Goal: Information Seeking & Learning: Find specific fact

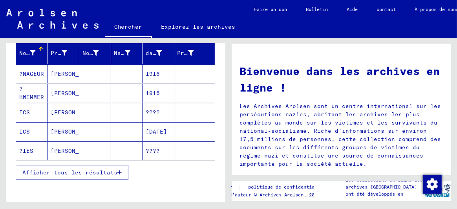
scroll to position [117, 0]
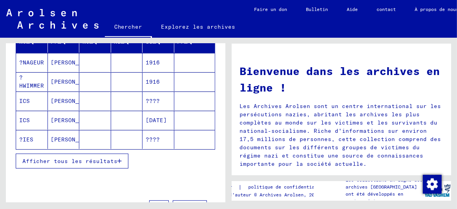
click at [93, 158] on font "Afficher tous les résultats" at bounding box center [69, 160] width 95 height 7
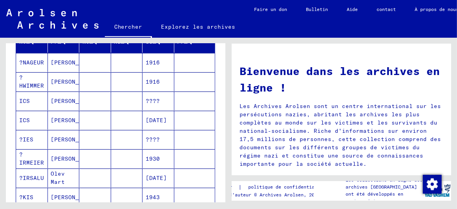
click at [54, 99] on font "[PERSON_NAME]" at bounding box center [74, 100] width 46 height 7
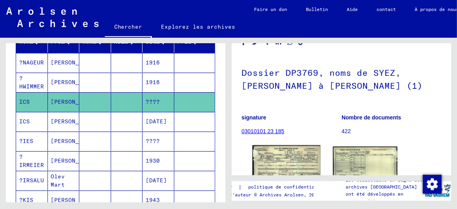
scroll to position [78, 0]
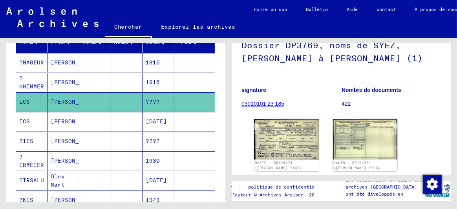
click at [77, 118] on mat-cell "[PERSON_NAME]" at bounding box center [64, 121] width 32 height 19
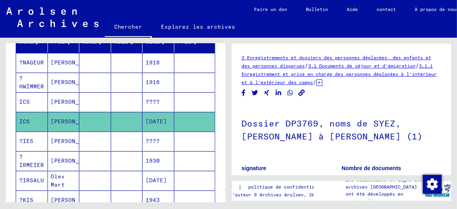
click at [76, 138] on mat-cell "[PERSON_NAME]" at bounding box center [64, 140] width 32 height 19
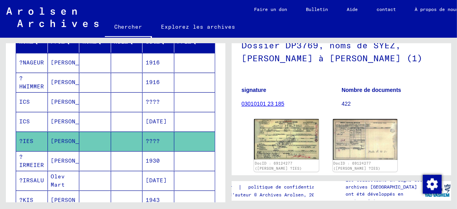
scroll to position [157, 0]
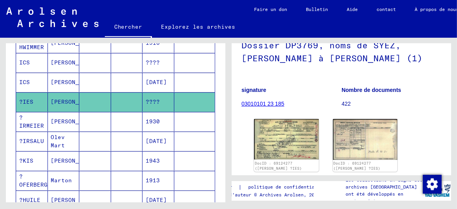
click at [60, 158] on font "[PERSON_NAME]" at bounding box center [74, 160] width 46 height 7
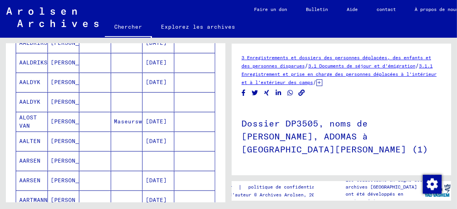
scroll to position [471, 0]
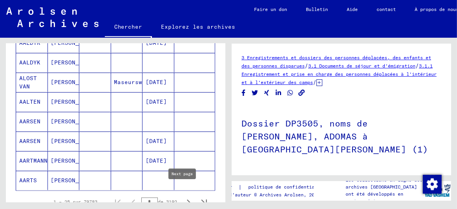
click at [183, 197] on icon "Page suivante" at bounding box center [188, 202] width 11 height 11
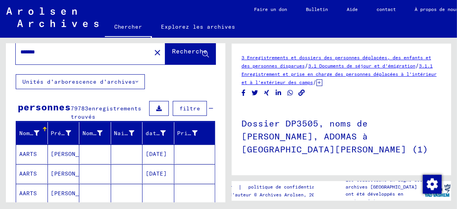
scroll to position [0, 0]
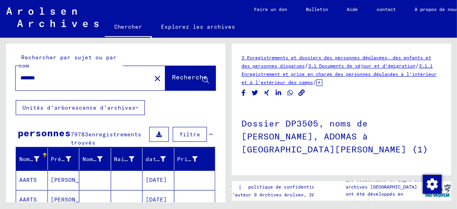
click at [156, 133] on icon at bounding box center [158, 133] width 5 height 5
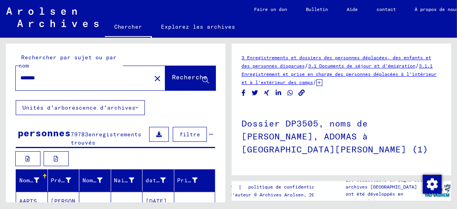
scroll to position [78, 0]
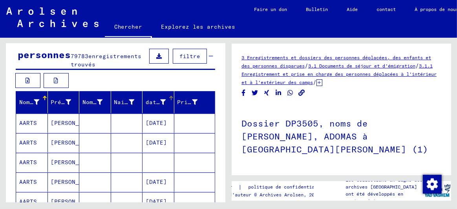
click at [146, 99] on font "date de naissance" at bounding box center [176, 102] width 60 height 7
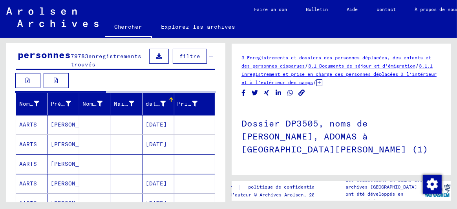
click at [193, 55] on font "filtre" at bounding box center [189, 56] width 21 height 7
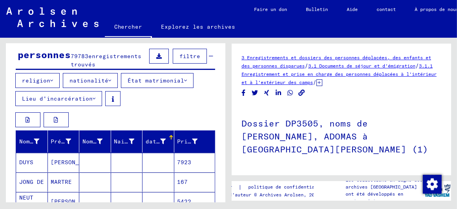
click at [156, 55] on icon at bounding box center [158, 55] width 5 height 5
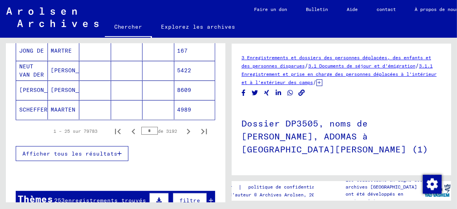
scroll to position [196, 0]
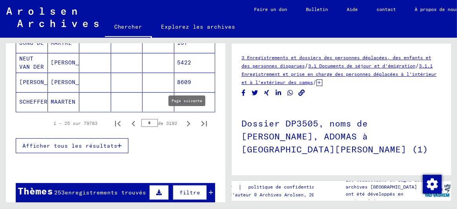
click at [183, 119] on icon "Page suivante" at bounding box center [188, 123] width 11 height 11
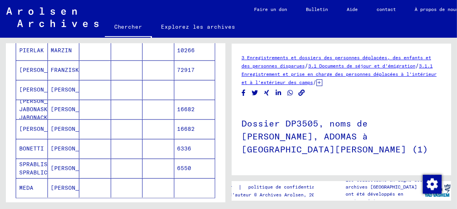
scroll to position [510, 0]
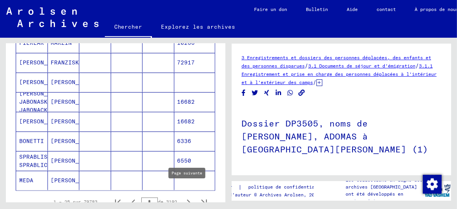
click at [187, 199] on icon "Page suivante" at bounding box center [189, 201] width 4 height 5
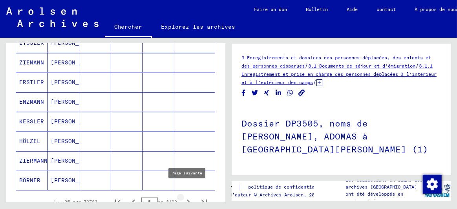
type input "*"
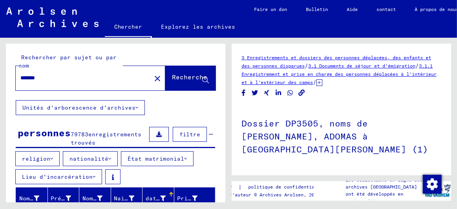
scroll to position [78, 0]
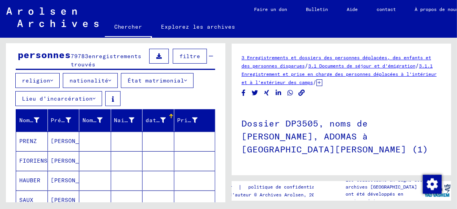
click at [29, 119] on font "Nom de famille" at bounding box center [43, 120] width 49 height 7
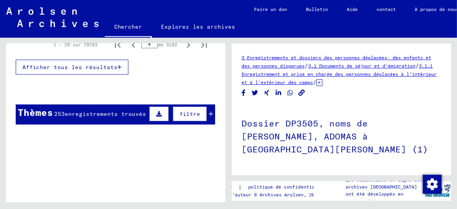
scroll to position [235, 0]
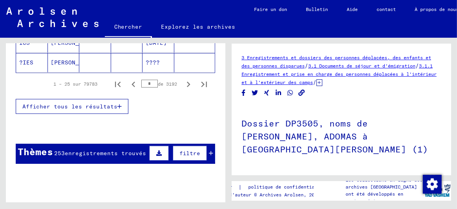
click at [29, 60] on font "?IES" at bounding box center [26, 62] width 14 height 7
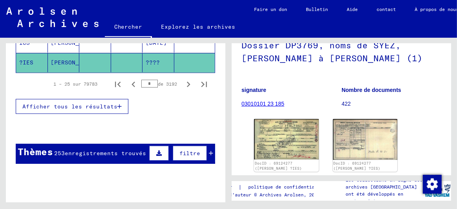
scroll to position [157, 0]
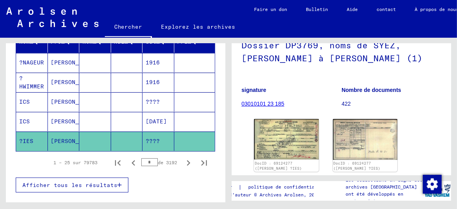
click at [59, 118] on font "[PERSON_NAME]" at bounding box center [74, 121] width 46 height 7
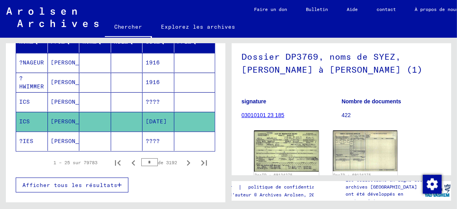
scroll to position [78, 0]
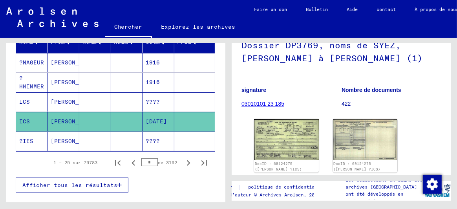
click at [88, 99] on mat-cell at bounding box center [95, 101] width 32 height 19
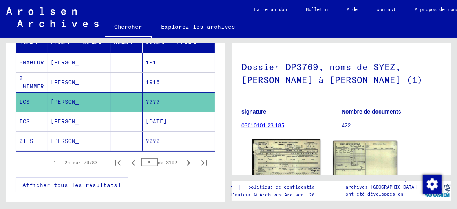
scroll to position [78, 0]
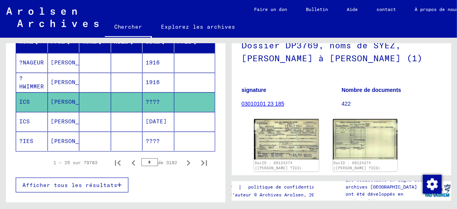
click at [70, 82] on mat-cell "[PERSON_NAME]" at bounding box center [64, 82] width 32 height 19
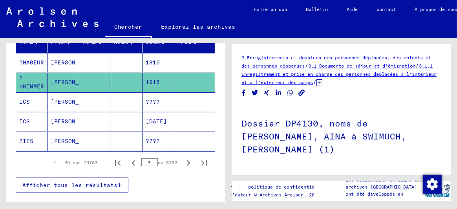
click at [58, 60] on font "[PERSON_NAME]" at bounding box center [74, 62] width 46 height 7
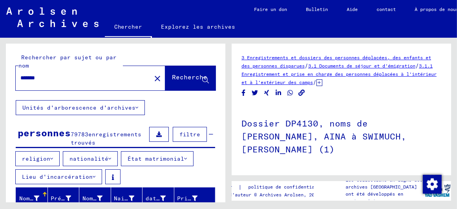
drag, startPoint x: 44, startPoint y: 79, endPoint x: 0, endPoint y: 80, distance: 44.0
click at [0, 80] on div "Rechercher par sujet ou par nom ******* close Recherche Unités d'arborescence d…" at bounding box center [114, 120] width 228 height 164
type input "********"
click at [172, 74] on font "Recherche" at bounding box center [189, 77] width 35 height 8
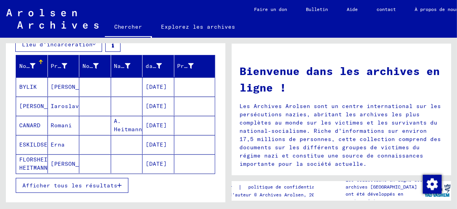
scroll to position [157, 0]
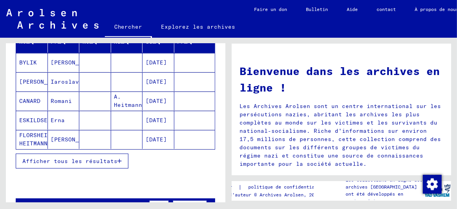
click at [90, 157] on font "Afficher tous les résultats" at bounding box center [69, 160] width 95 height 7
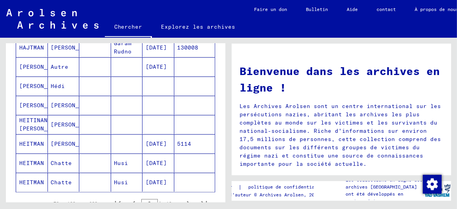
scroll to position [510, 0]
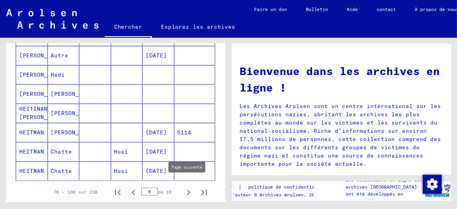
click at [183, 187] on icon "Page suivante" at bounding box center [188, 192] width 11 height 11
type input "*"
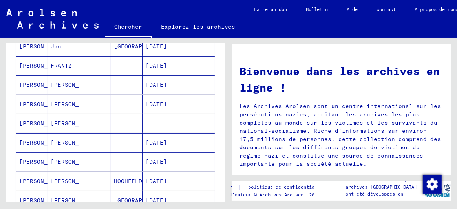
scroll to position [117, 0]
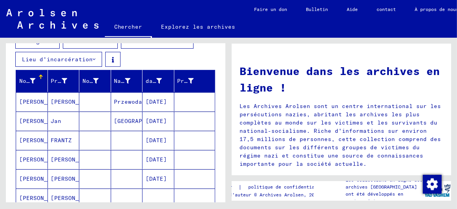
click at [66, 139] on font "FRANTZ" at bounding box center [61, 140] width 21 height 7
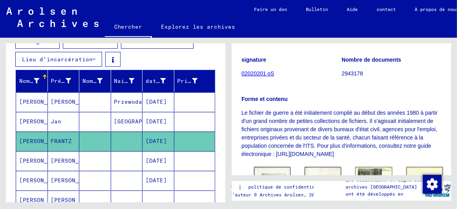
scroll to position [157, 0]
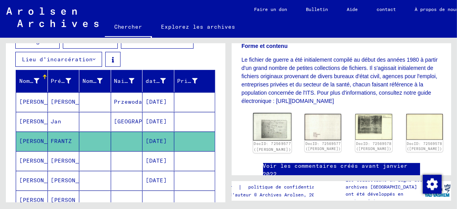
click at [270, 129] on img at bounding box center [272, 126] width 38 height 27
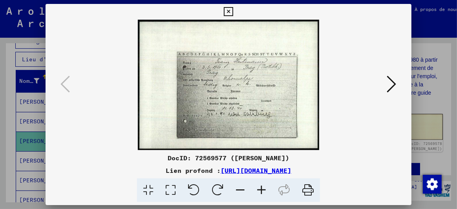
click at [393, 83] on icon at bounding box center [391, 84] width 9 height 19
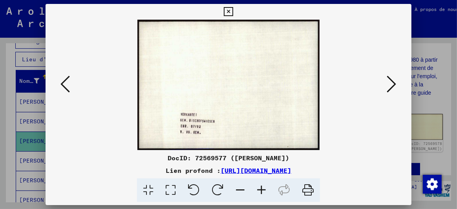
click at [395, 81] on icon at bounding box center [391, 84] width 9 height 19
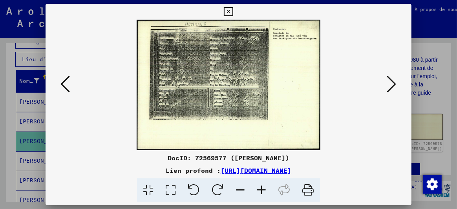
click at [394, 82] on icon at bounding box center [391, 84] width 9 height 19
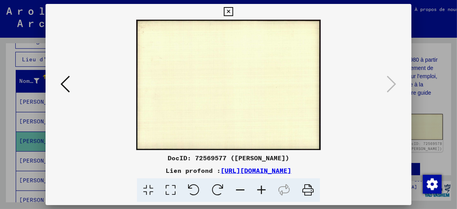
click at [64, 82] on icon at bounding box center [64, 84] width 9 height 19
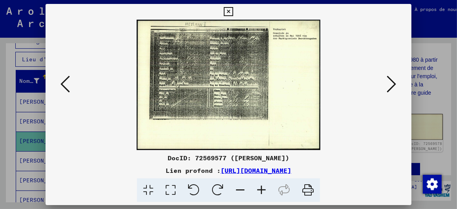
click at [67, 82] on icon at bounding box center [64, 84] width 9 height 19
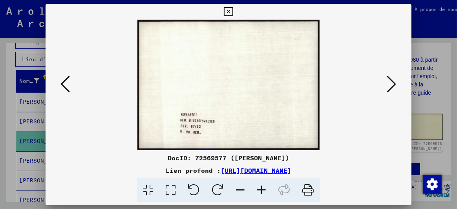
click at [69, 82] on icon at bounding box center [64, 84] width 9 height 19
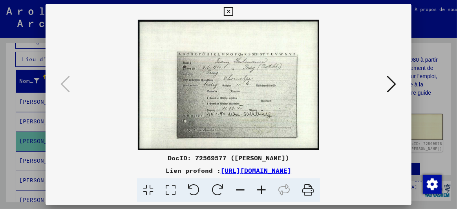
click at [231, 9] on icon at bounding box center [228, 11] width 9 height 9
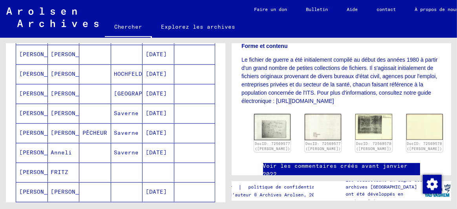
scroll to position [314, 0]
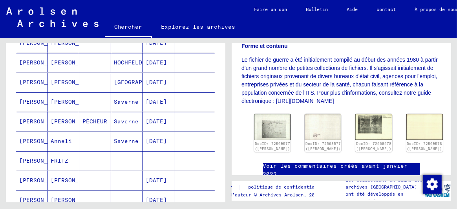
click at [60, 157] on font "FRITZ" at bounding box center [60, 160] width 18 height 7
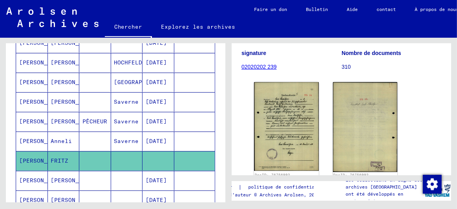
scroll to position [157, 0]
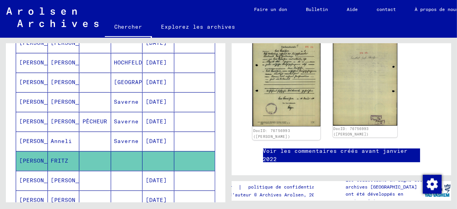
click at [295, 89] on img at bounding box center [286, 79] width 68 height 93
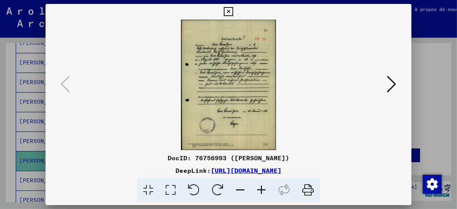
scroll to position [148, 0]
click at [221, 4] on button at bounding box center [228, 12] width 14 height 16
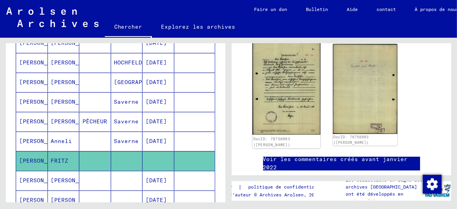
click at [283, 81] on img at bounding box center [286, 88] width 68 height 93
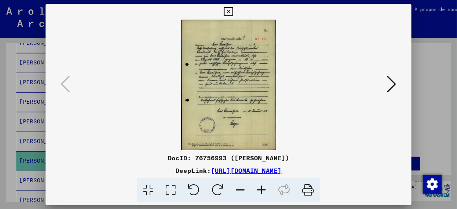
scroll to position [140, 0]
click at [260, 190] on icon at bounding box center [261, 190] width 21 height 24
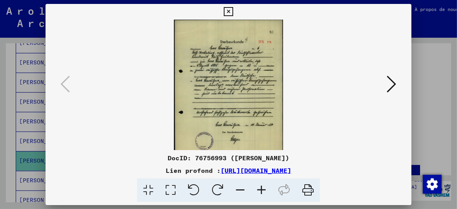
click at [260, 190] on icon at bounding box center [261, 190] width 21 height 24
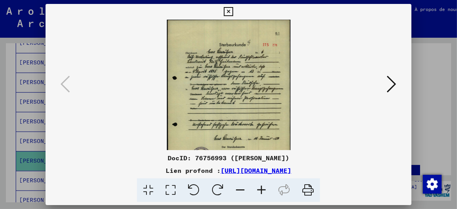
click at [260, 190] on icon at bounding box center [261, 190] width 21 height 24
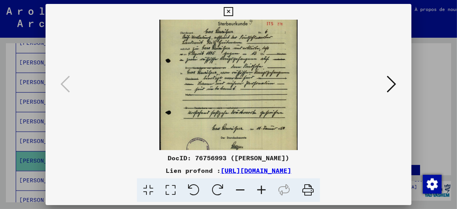
scroll to position [25, 0]
drag, startPoint x: 273, startPoint y: 108, endPoint x: 266, endPoint y: 84, distance: 25.3
click at [266, 84] on img at bounding box center [228, 89] width 138 height 189
click at [262, 188] on icon at bounding box center [261, 190] width 21 height 24
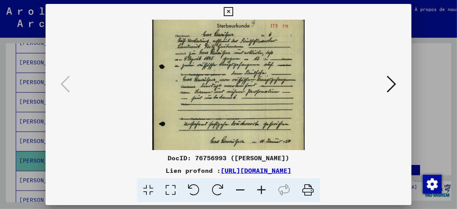
click at [262, 189] on icon at bounding box center [261, 190] width 21 height 24
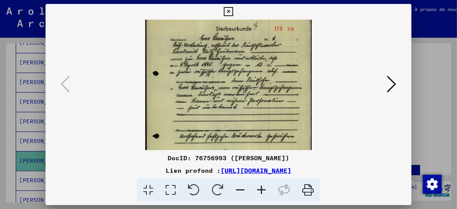
click at [262, 189] on icon at bounding box center [261, 190] width 21 height 24
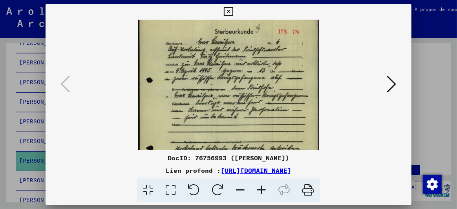
click at [391, 83] on icon at bounding box center [391, 84] width 9 height 19
